Goal: Task Accomplishment & Management: Manage account settings

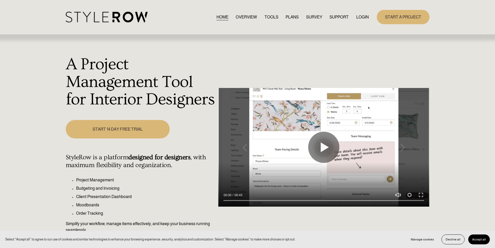
click at [362, 18] on link "LOGIN" at bounding box center [362, 17] width 12 height 7
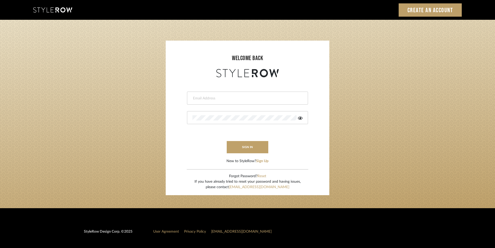
type input "jensalmon@perlalichi.com"
click at [391, 132] on login-page "welcome back jensalmon@perlalichi.com This field is required This field is requ…" at bounding box center [247, 114] width 495 height 188
click at [247, 145] on button "sign in" at bounding box center [248, 147] width 42 height 12
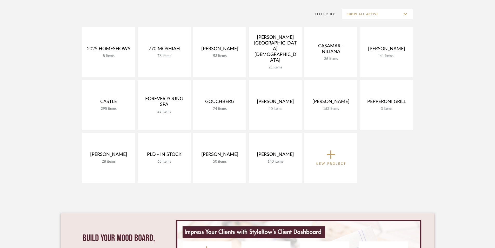
scroll to position [104, 0]
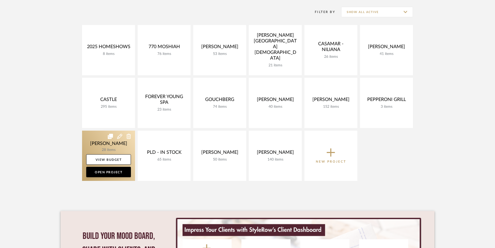
click at [105, 146] on link at bounding box center [108, 155] width 53 height 50
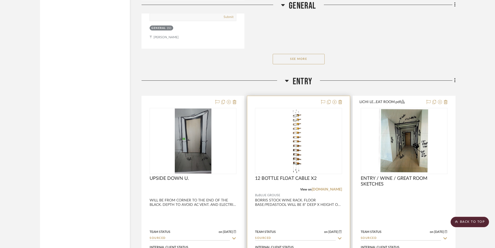
scroll to position [849, 0]
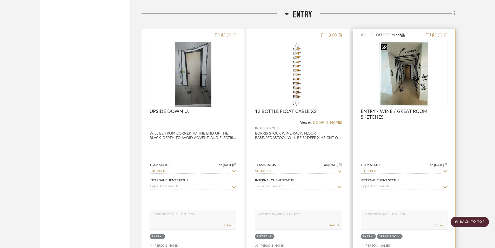
click at [417, 86] on img "0" at bounding box center [404, 74] width 50 height 65
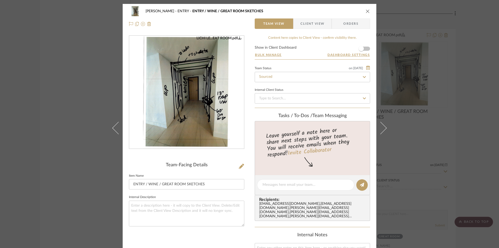
click at [456, 129] on div "[PERSON_NAME] ENTRY ENTRY / WINE / GREAT ROOM SKETCHES Team View Client View Or…" at bounding box center [249, 124] width 499 height 248
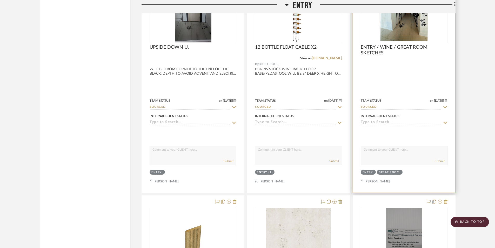
scroll to position [935, 0]
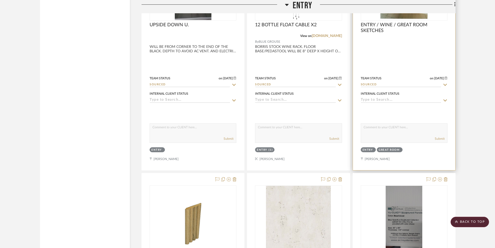
click at [447, 73] on div at bounding box center [404, 56] width 102 height 227
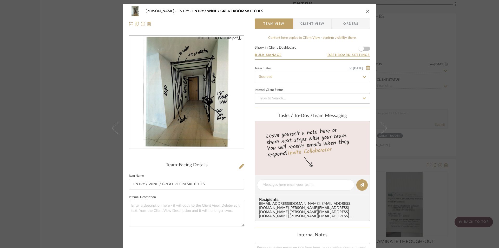
drag, startPoint x: 364, startPoint y: 11, endPoint x: 372, endPoint y: 10, distance: 8.1
click at [365, 11] on icon "close" at bounding box center [367, 11] width 4 height 4
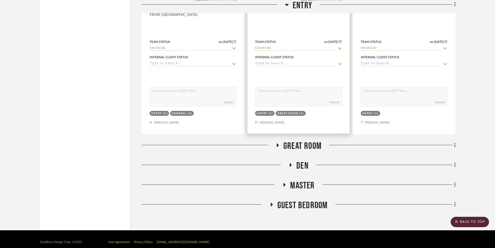
scroll to position [1208, 0]
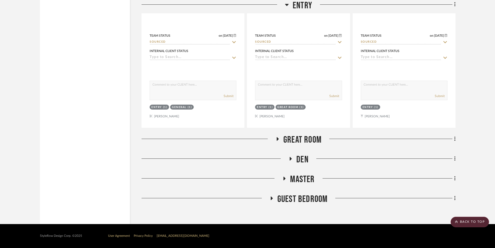
click at [275, 139] on icon at bounding box center [278, 139] width 6 height 4
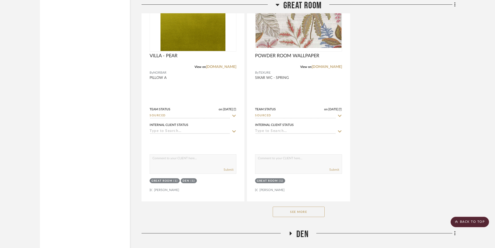
scroll to position [1924, 0]
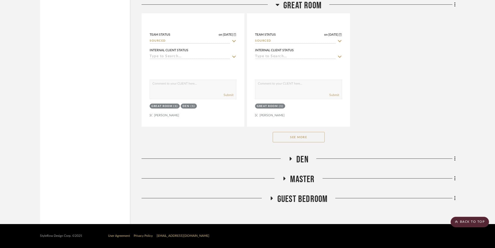
click at [292, 139] on button "See More" at bounding box center [299, 137] width 52 height 10
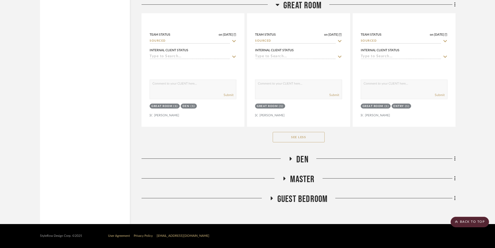
click at [290, 159] on icon at bounding box center [291, 159] width 2 height 4
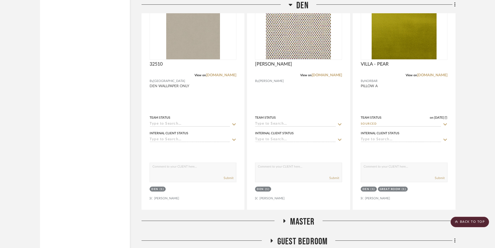
scroll to position [2389, 0]
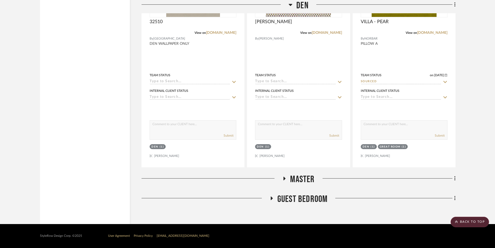
click at [284, 177] on icon at bounding box center [285, 178] width 2 height 4
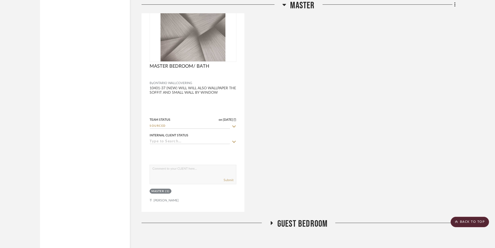
scroll to position [2853, 0]
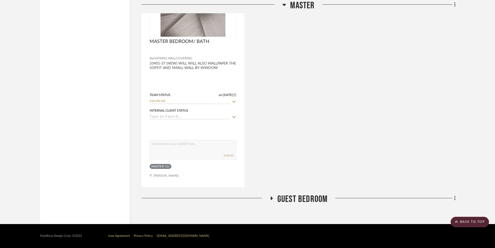
click at [274, 199] on icon at bounding box center [271, 198] width 6 height 4
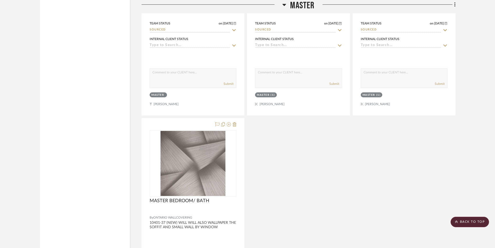
scroll to position [2809, 0]
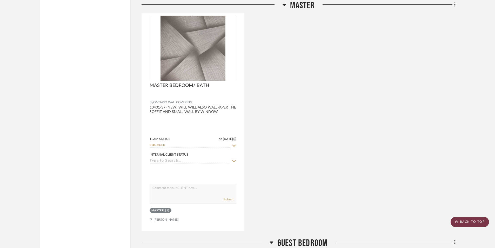
click at [471, 222] on scroll-to-top-button "BACK TO TOP" at bounding box center [470, 221] width 38 height 10
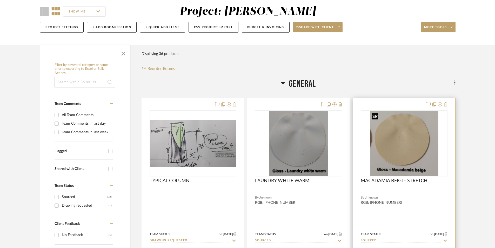
scroll to position [138, 0]
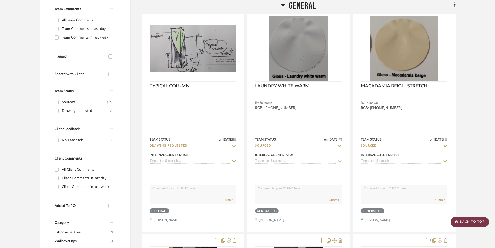
click at [471, 220] on scroll-to-top-button "BACK TO TOP" at bounding box center [470, 221] width 38 height 10
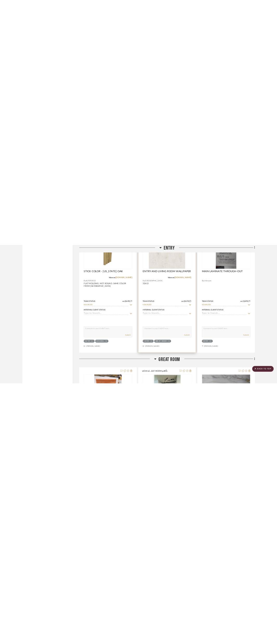
scroll to position [1316, 0]
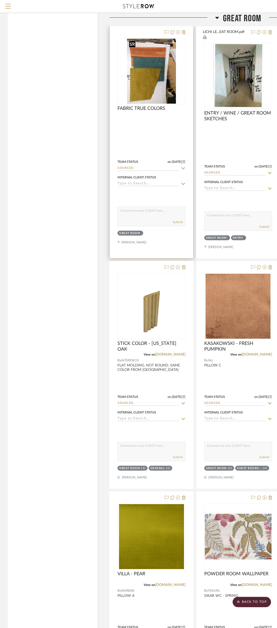
click at [0, 0] on img at bounding box center [0, 0] width 0 height 0
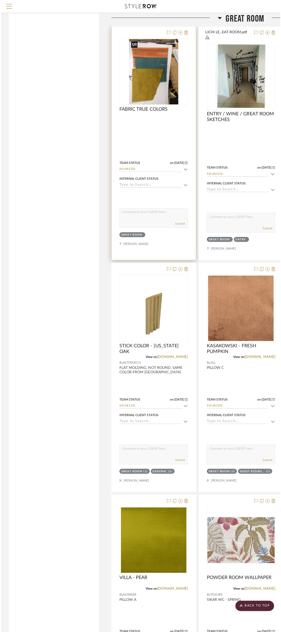
scroll to position [0, 0]
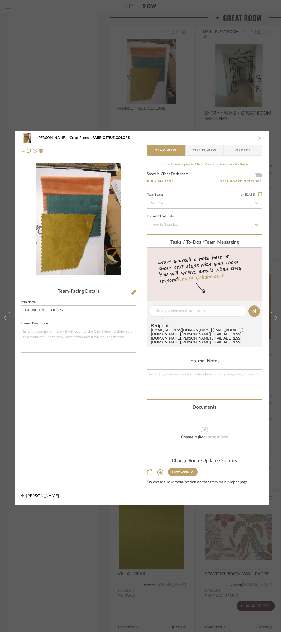
click at [83, 219] on div at bounding box center [78, 218] width 115 height 113
click at [85, 219] on img "0" at bounding box center [78, 219] width 85 height 113
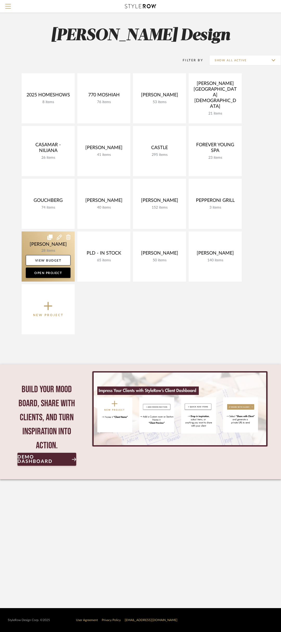
click at [42, 243] on link at bounding box center [48, 256] width 53 height 50
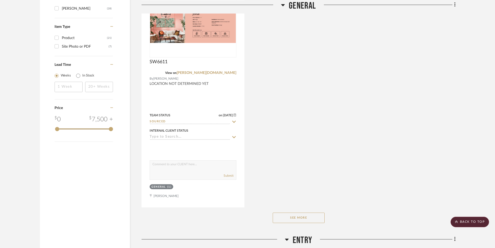
scroll to position [779, 0]
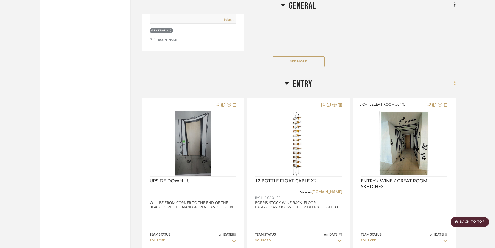
click at [453, 83] on fa-icon at bounding box center [453, 83] width 3 height 9
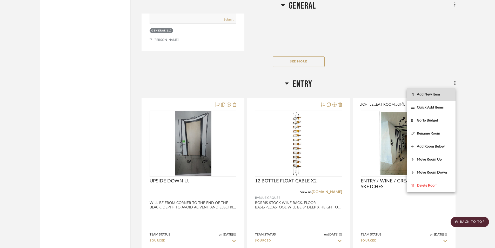
click at [439, 94] on span "Add New Item" at bounding box center [428, 94] width 23 height 4
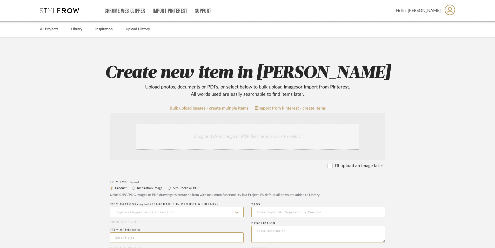
click at [206, 133] on div "Drag and drop image or PDF files here or click to select." at bounding box center [247, 136] width 223 height 26
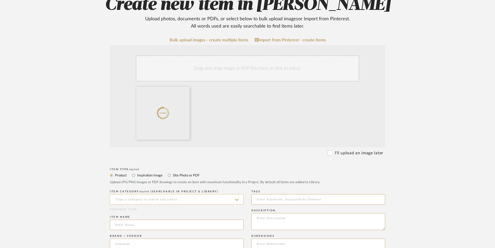
scroll to position [86, 0]
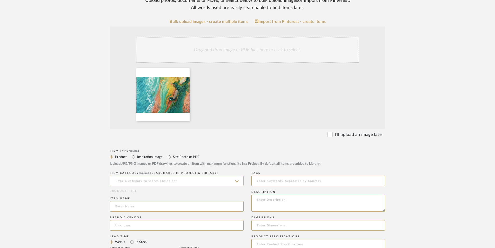
click at [185, 179] on input at bounding box center [177, 180] width 134 height 10
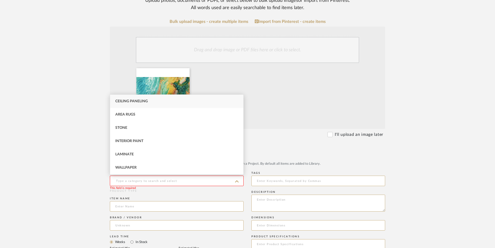
click at [154, 181] on input at bounding box center [177, 180] width 134 height 10
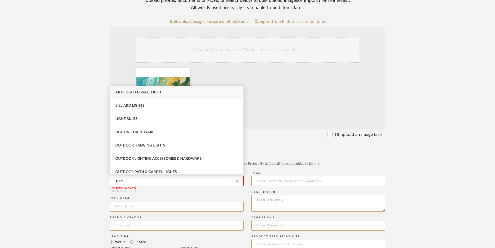
click at [152, 92] on span "Articulated Wall Light" at bounding box center [138, 92] width 46 height 4
type input "Articulated Wall Light"
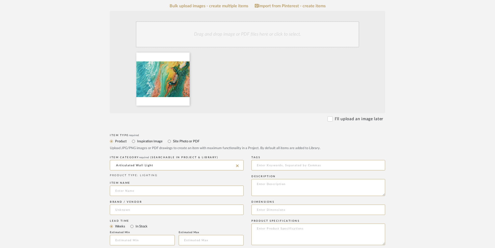
scroll to position [121, 0]
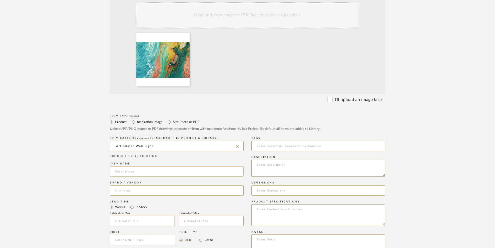
click at [137, 171] on input at bounding box center [177, 171] width 134 height 10
type input "w"
type input "WINE ROOM LIGHTBOX +1"
click at [441, 166] on upload-items "Create new item in [PERSON_NAME] Upload photos, documents or PDFs, or select be…" at bounding box center [247, 172] width 495 height 513
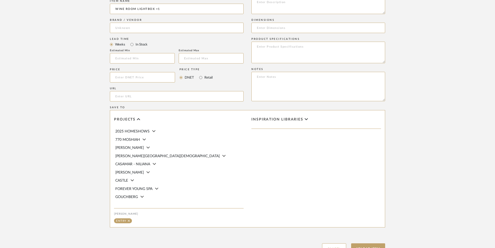
scroll to position [327, 0]
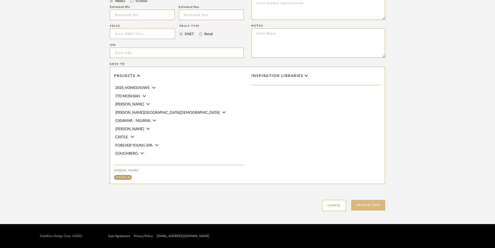
click at [374, 205] on button "Upload Item" at bounding box center [368, 204] width 34 height 11
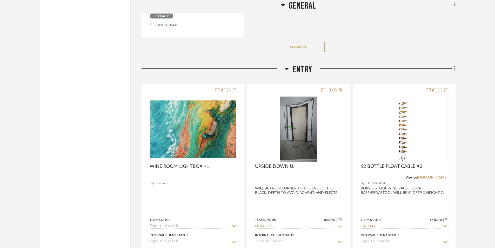
scroll to position [857, 0]
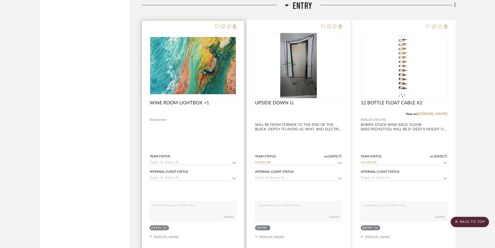
click at [173, 162] on input at bounding box center [190, 162] width 81 height 5
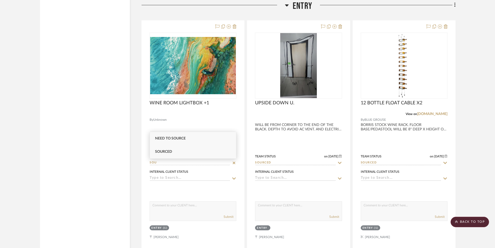
type input "SOU"
click at [162, 152] on span "Sourced" at bounding box center [163, 152] width 17 height 4
type input "[DATE]"
type input "Sourced"
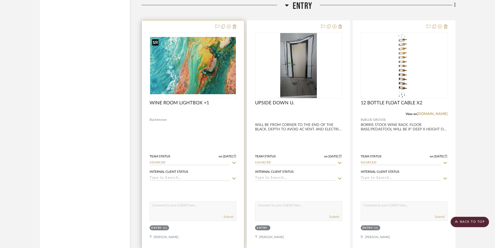
click at [181, 74] on img "0" at bounding box center [193, 65] width 86 height 57
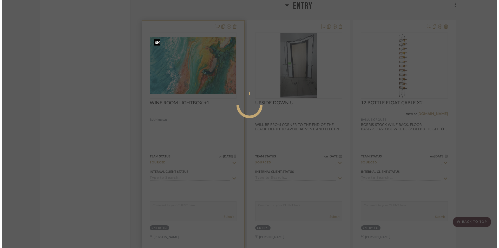
scroll to position [0, 0]
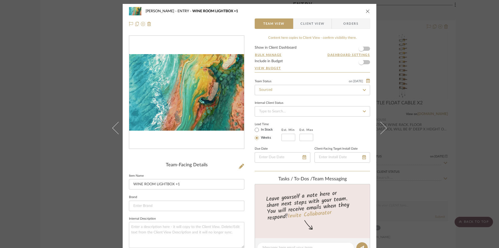
click at [175, 90] on div at bounding box center [186, 92] width 115 height 113
click at [177, 92] on img "0" at bounding box center [186, 92] width 115 height 77
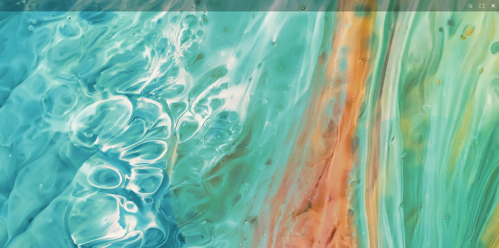
click at [493, 7] on button at bounding box center [492, 5] width 11 height 11
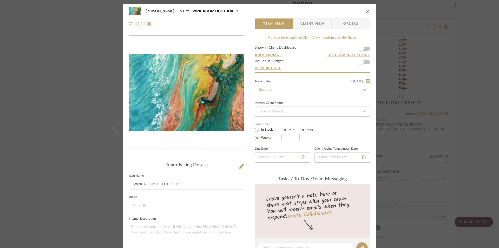
click at [365, 11] on icon "close" at bounding box center [367, 11] width 4 height 4
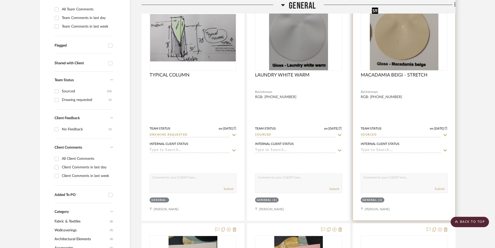
scroll to position [61, 0]
